Goal: Check status: Check status

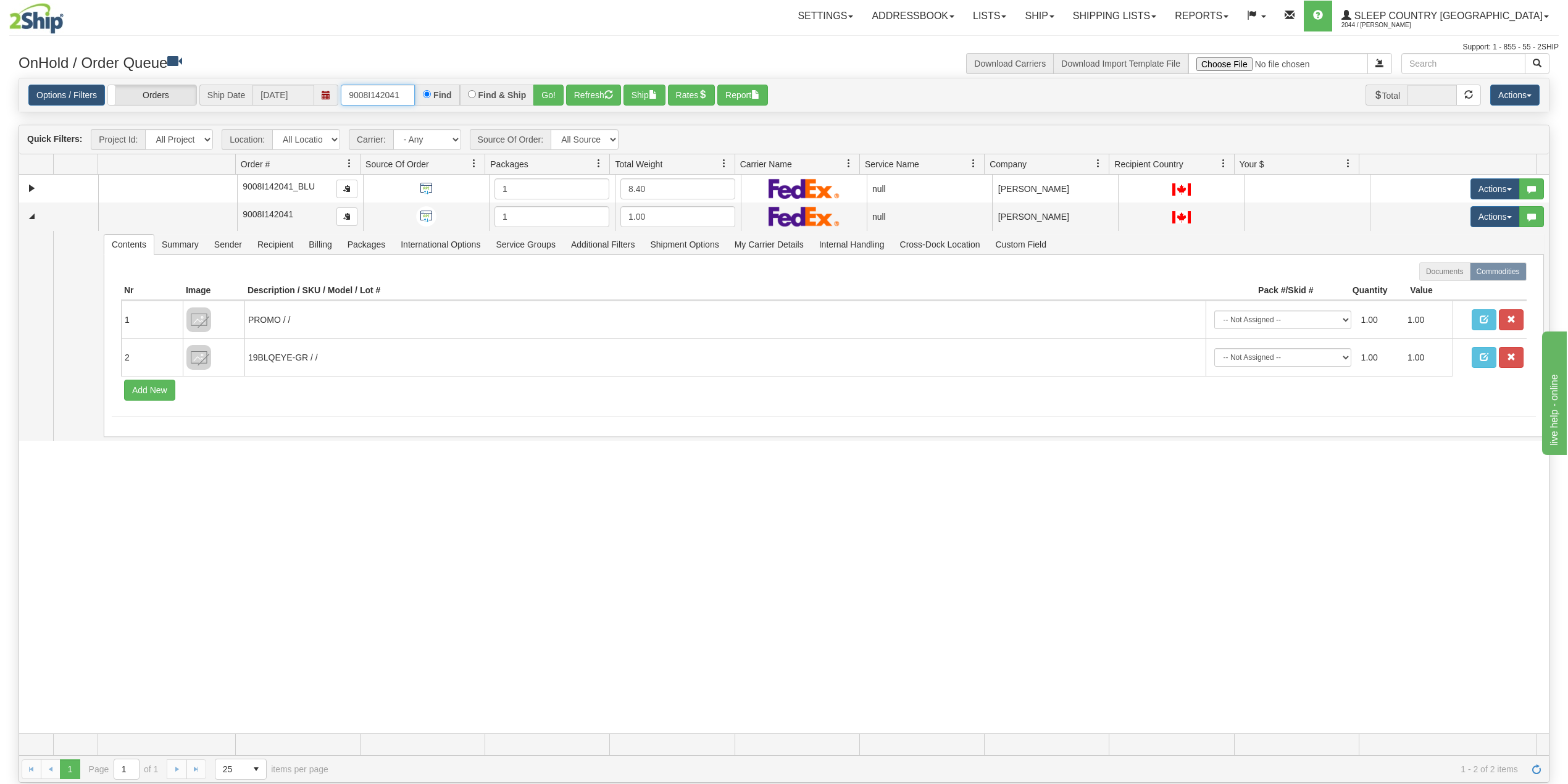
click at [375, 94] on input "9008I142041" at bounding box center [378, 95] width 74 height 21
paste input "2I098254"
type input "9002I098254"
click at [547, 94] on button "Go!" at bounding box center [548, 95] width 30 height 21
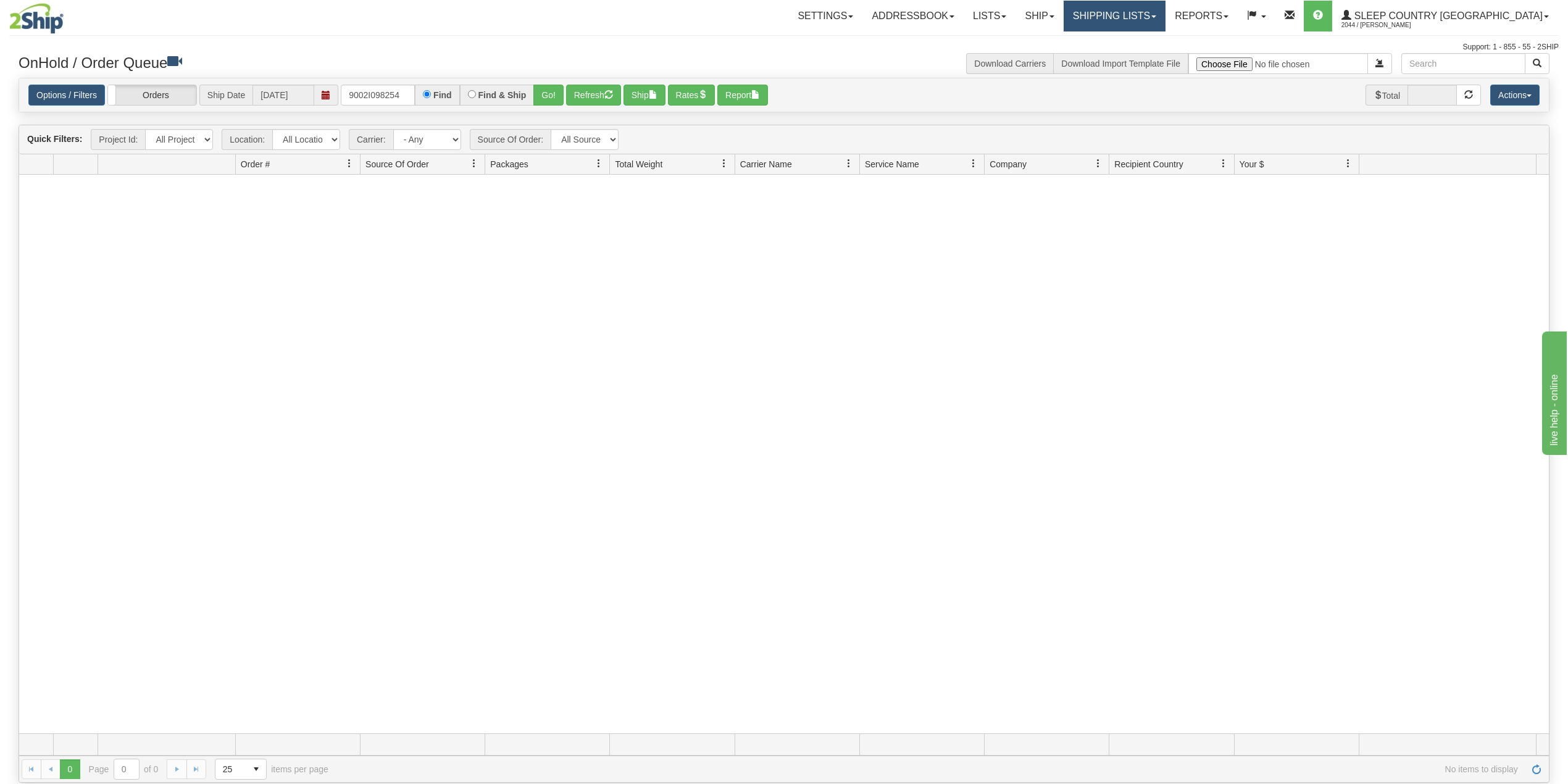
click at [1162, 18] on link "Shipping lists" at bounding box center [1114, 16] width 102 height 31
click at [1147, 58] on span "Search Shipment History" at bounding box center [1105, 59] width 96 height 10
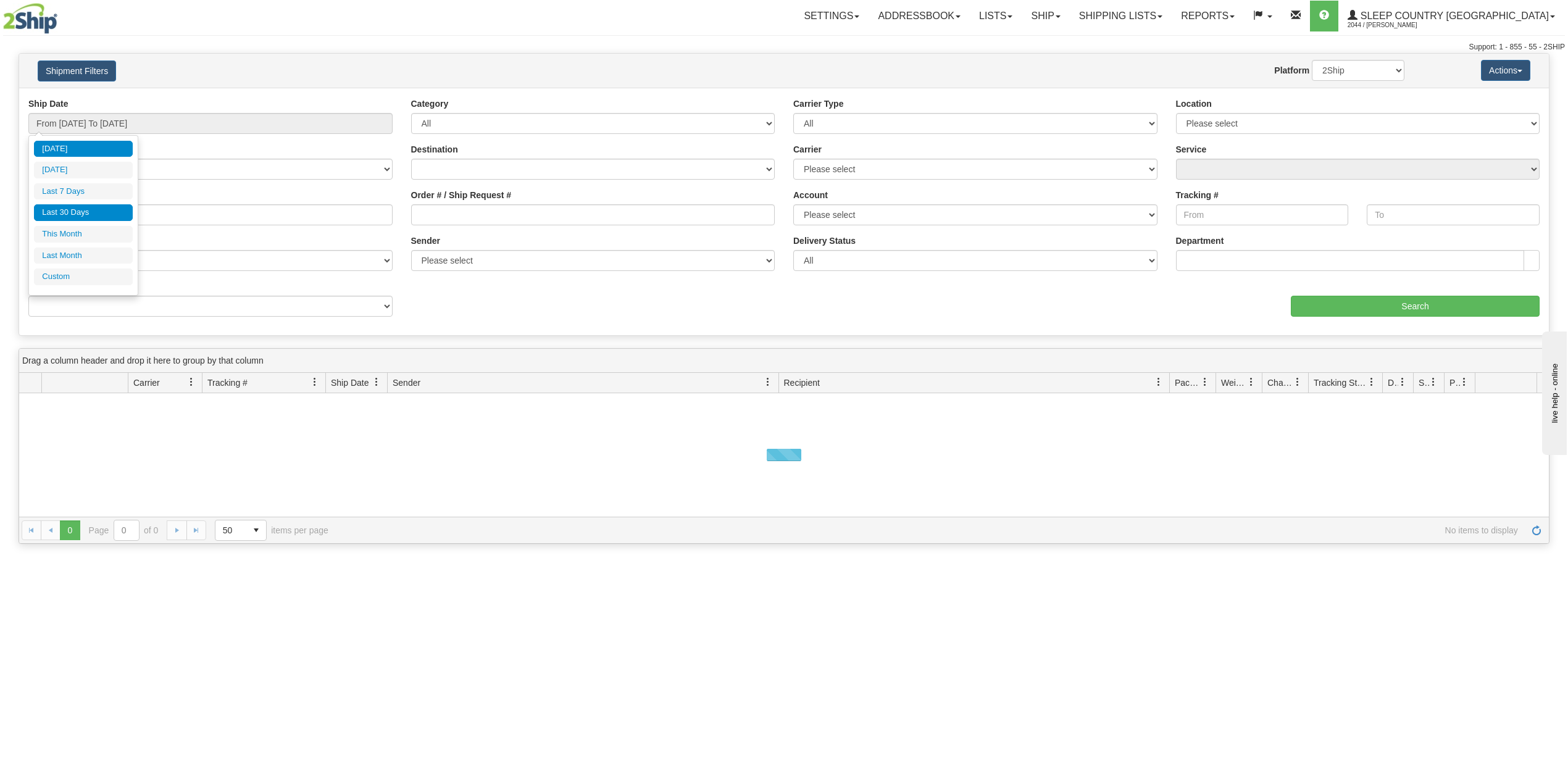
click at [75, 213] on li "Last 30 Days" at bounding box center [83, 213] width 98 height 17
type input "From 09/07/2025 To 10/06/2025"
click at [80, 218] on input "Reference / PO" at bounding box center [211, 214] width 364 height 21
paste input "9002I098254"
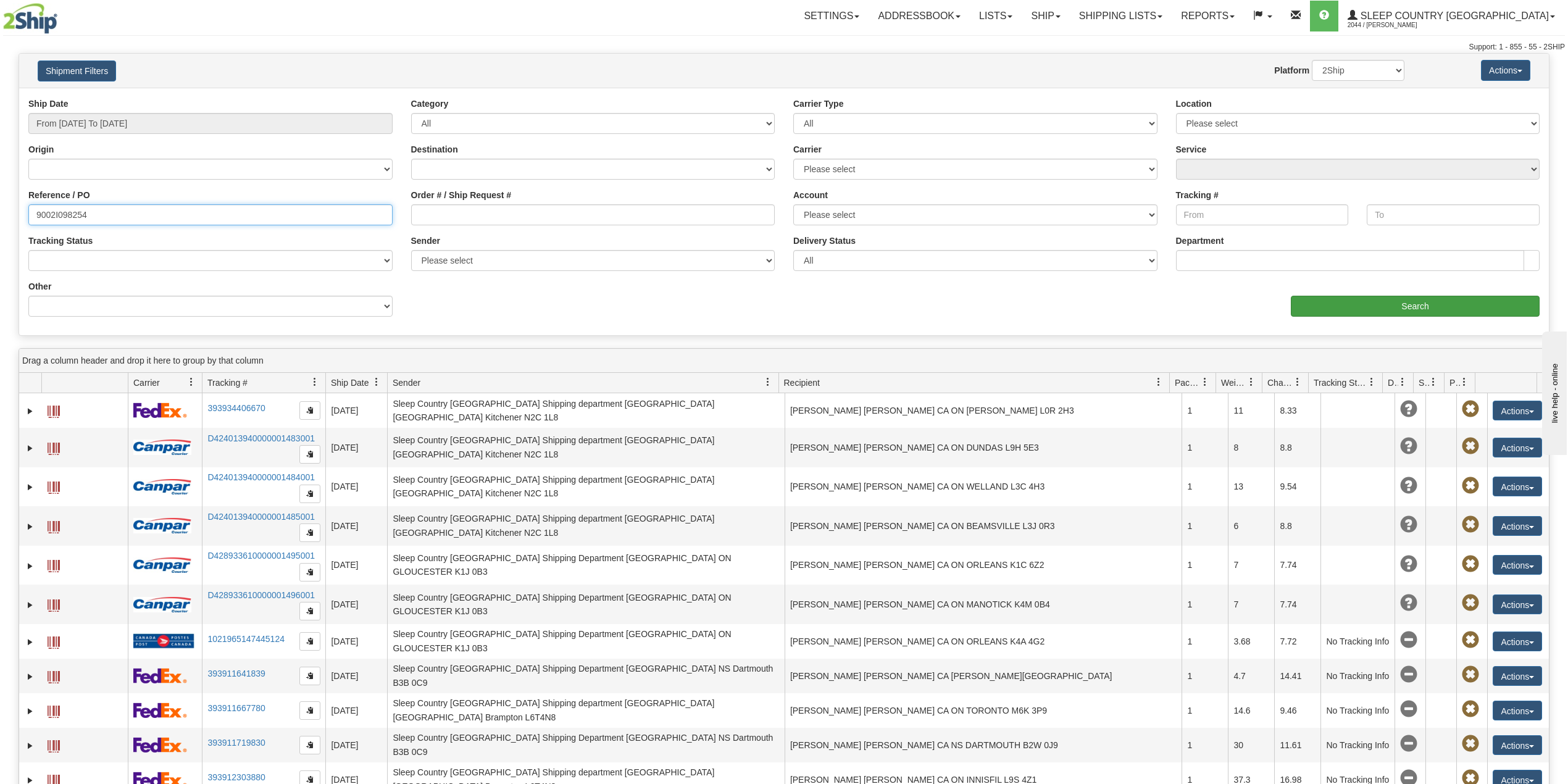
type input "9002I098254"
click at [1376, 317] on input "Search" at bounding box center [1415, 306] width 249 height 21
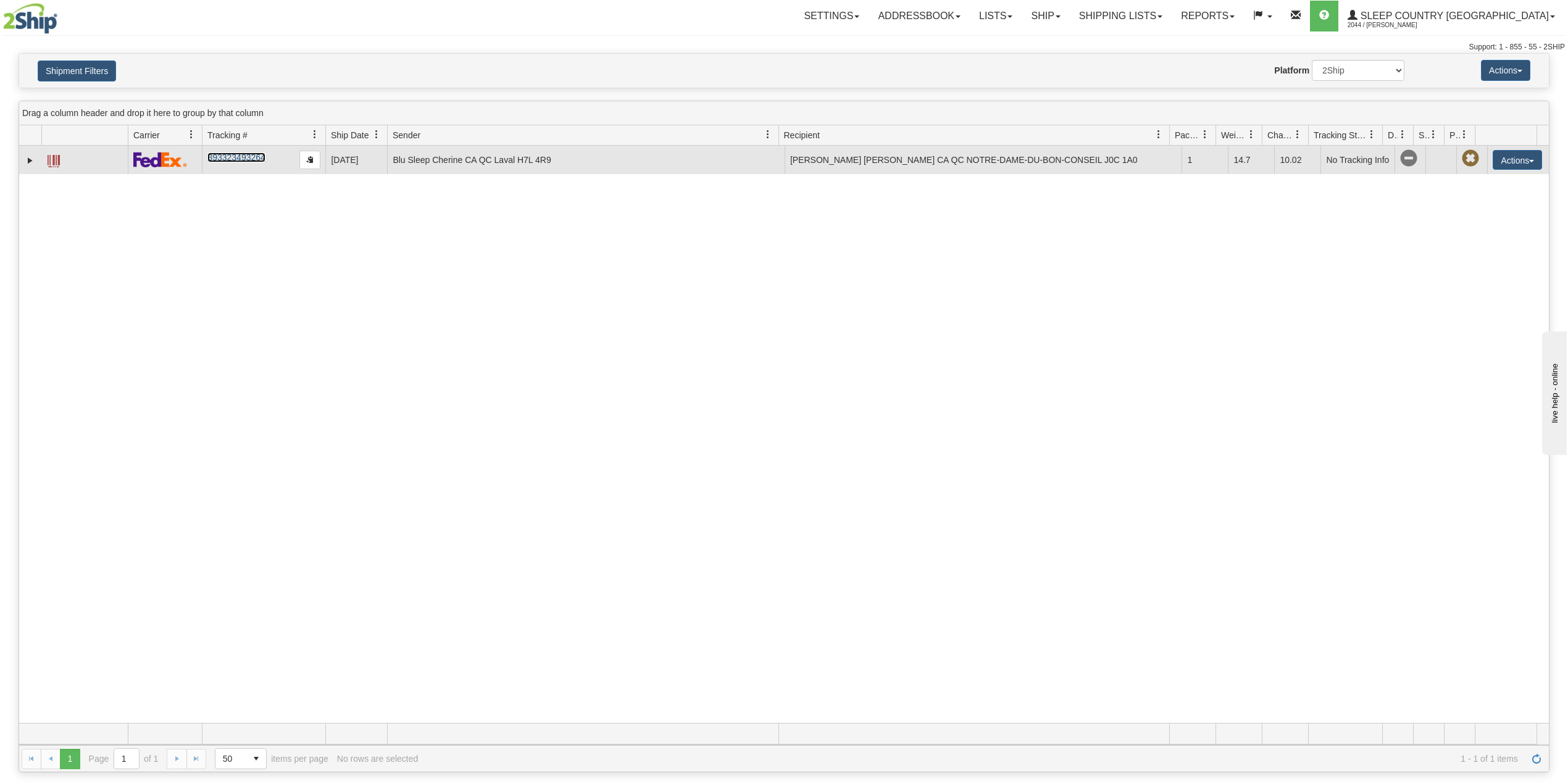
click at [232, 159] on link "393323493264" at bounding box center [236, 157] width 58 height 10
click at [242, 161] on link "393323493264" at bounding box center [236, 157] width 58 height 10
